Goal: Use online tool/utility: Utilize a website feature to perform a specific function

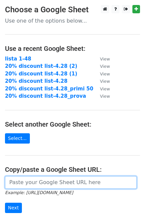
paste input "[URL][DOMAIN_NAME]"
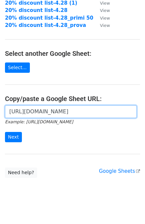
scroll to position [71, 0]
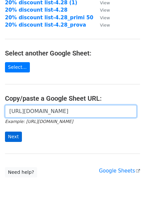
type input "[URL][DOMAIN_NAME]"
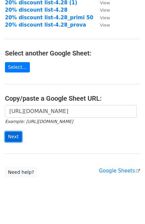
click at [10, 135] on input "Next" at bounding box center [13, 137] width 17 height 10
